Goal: Information Seeking & Learning: Learn about a topic

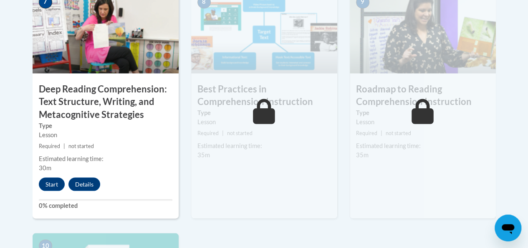
scroll to position [759, 0]
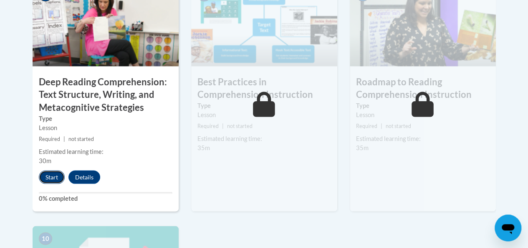
click at [46, 174] on button "Start" at bounding box center [52, 176] width 26 height 13
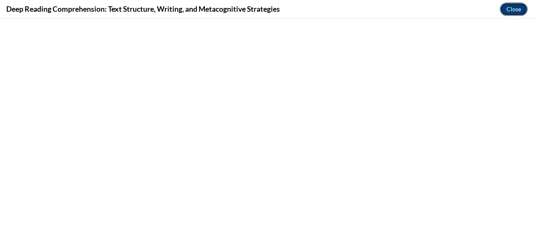
click at [509, 10] on button "Close" at bounding box center [514, 9] width 28 height 13
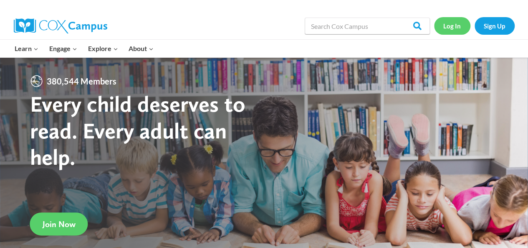
click at [460, 27] on link "Log In" at bounding box center [452, 25] width 36 height 17
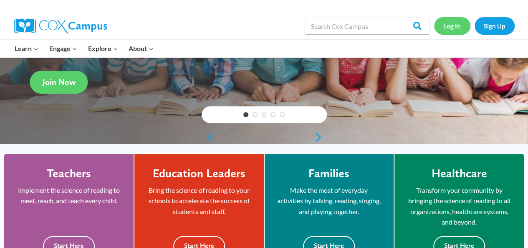
scroll to position [142, 0]
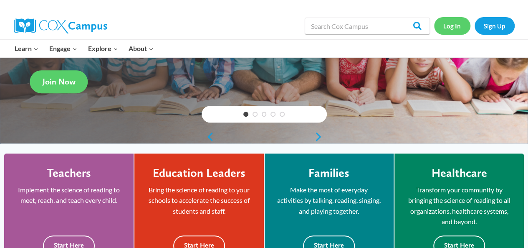
click at [448, 25] on link "Log In" at bounding box center [452, 25] width 36 height 17
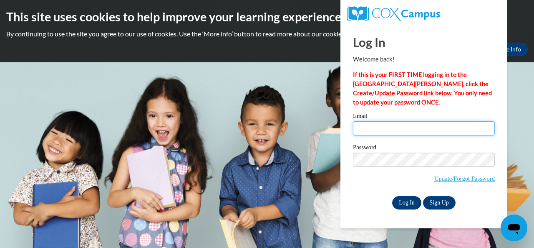
type input "e049344@muscogee.k12.ga.us"
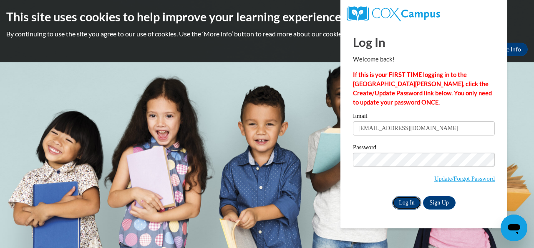
click at [408, 202] on input "Log In" at bounding box center [406, 202] width 29 height 13
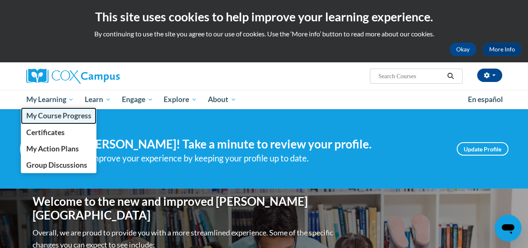
click at [58, 119] on span "My Course Progress" at bounding box center [58, 115] width 65 height 9
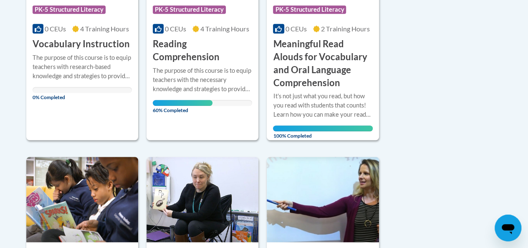
scroll to position [301, 0]
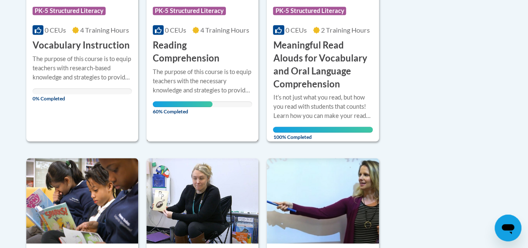
click at [190, 58] on h3 "Reading Comprehension" at bounding box center [202, 52] width 99 height 26
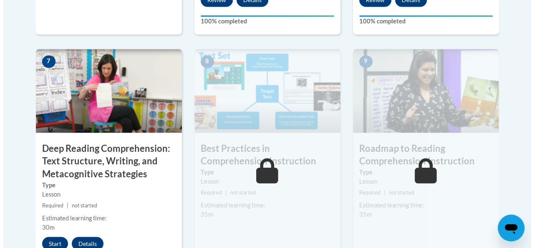
scroll to position [741, 0]
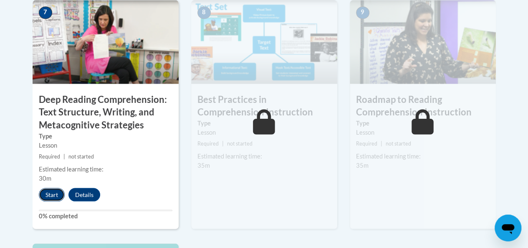
click at [52, 192] on button "Start" at bounding box center [52, 193] width 26 height 13
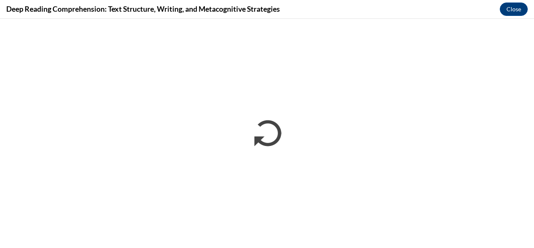
scroll to position [0, 0]
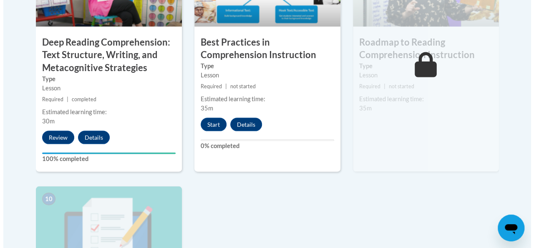
scroll to position [797, 0]
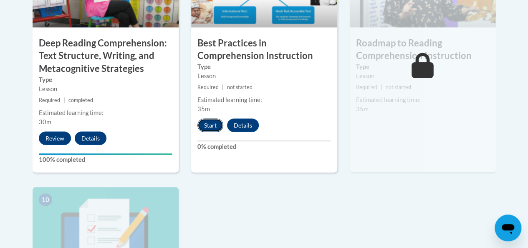
click at [206, 130] on button "Start" at bounding box center [210, 125] width 26 height 13
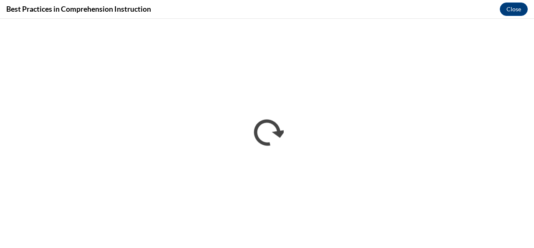
scroll to position [0, 0]
